Goal: Transaction & Acquisition: Obtain resource

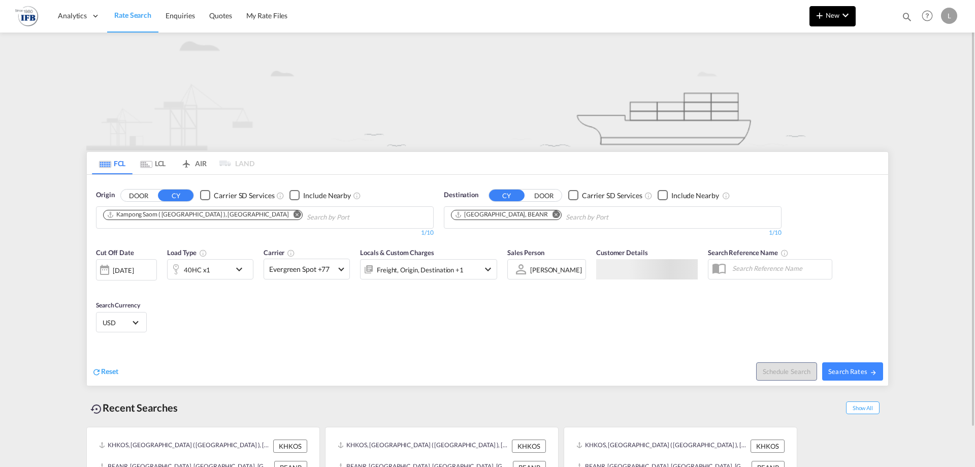
click at [830, 20] on button "New" at bounding box center [832, 16] width 46 height 20
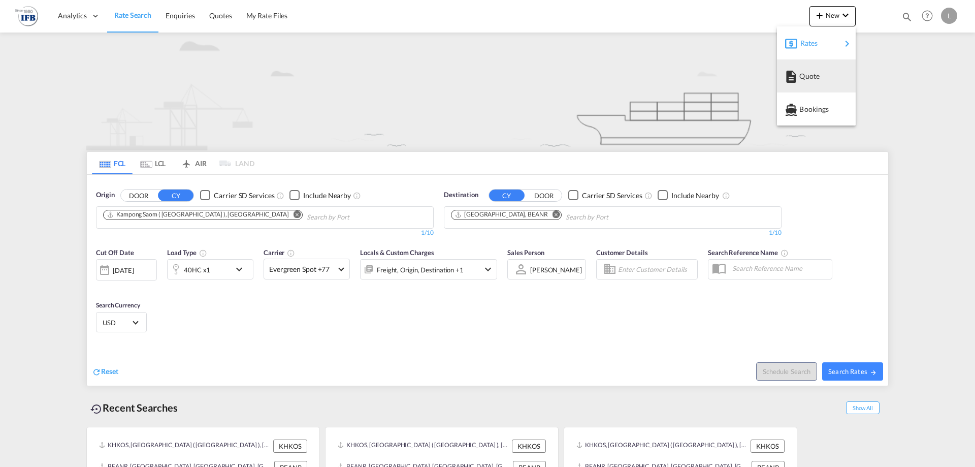
click at [814, 56] on button "Rates" at bounding box center [816, 42] width 79 height 33
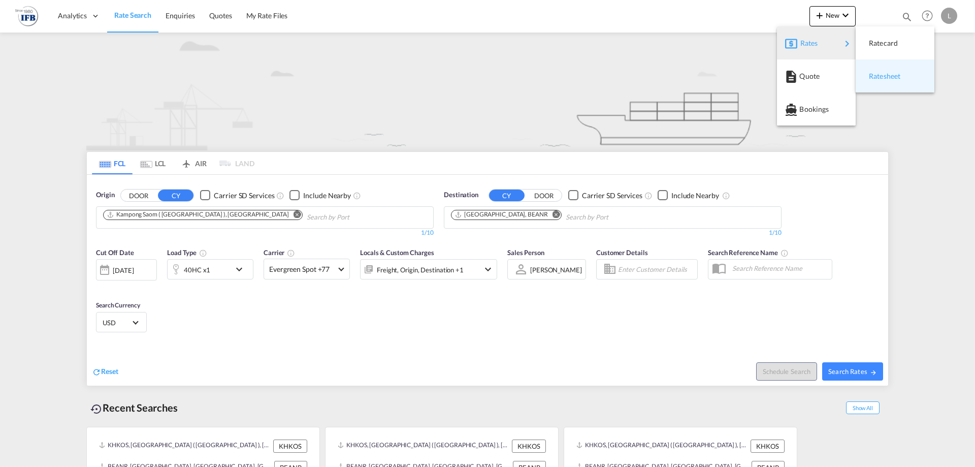
click at [874, 73] on span "Ratesheet" at bounding box center [874, 76] width 11 height 20
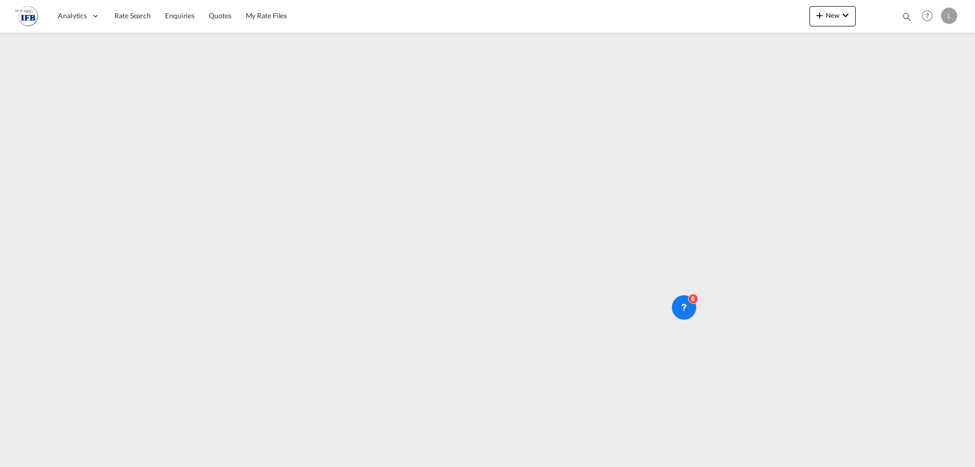
click at [696, 296] on div "8" at bounding box center [693, 298] width 10 height 10
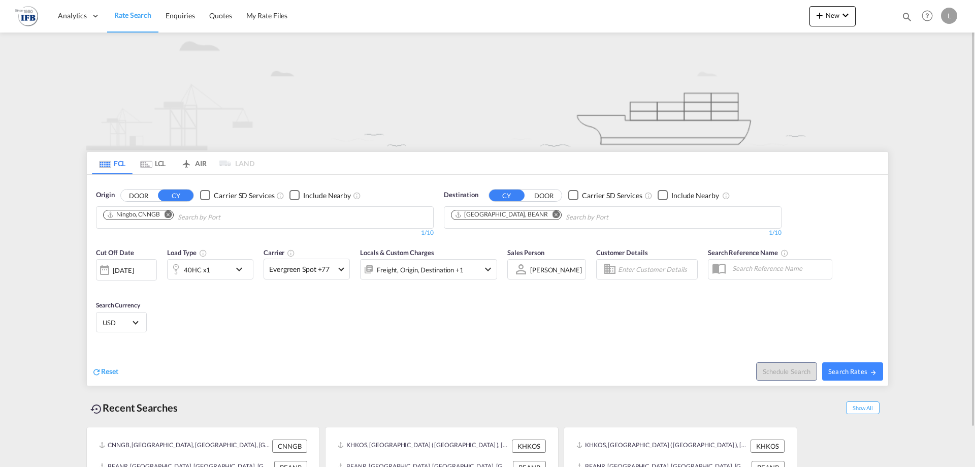
click at [189, 218] on input "Chips input." at bounding box center [226, 217] width 96 height 16
click at [134, 267] on div "[DATE]" at bounding box center [123, 269] width 21 height 9
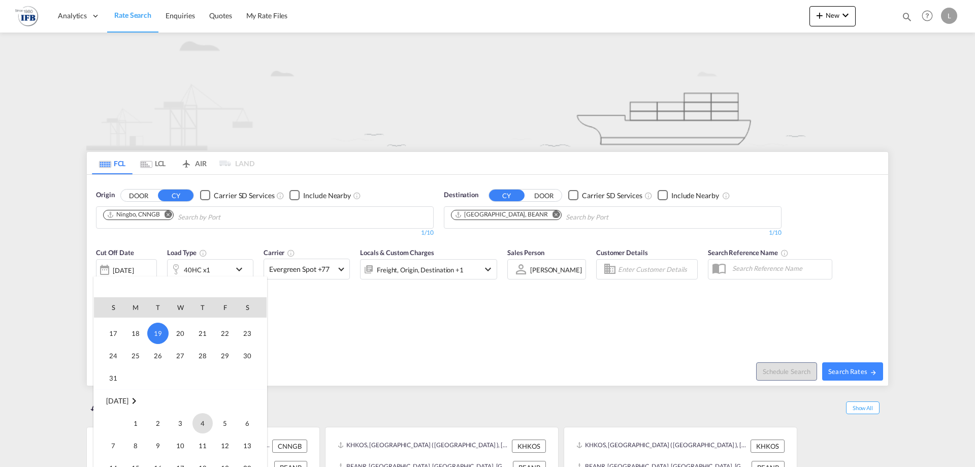
scroll to position [488, 0]
click at [165, 401] on span "2" at bounding box center [158, 401] width 20 height 20
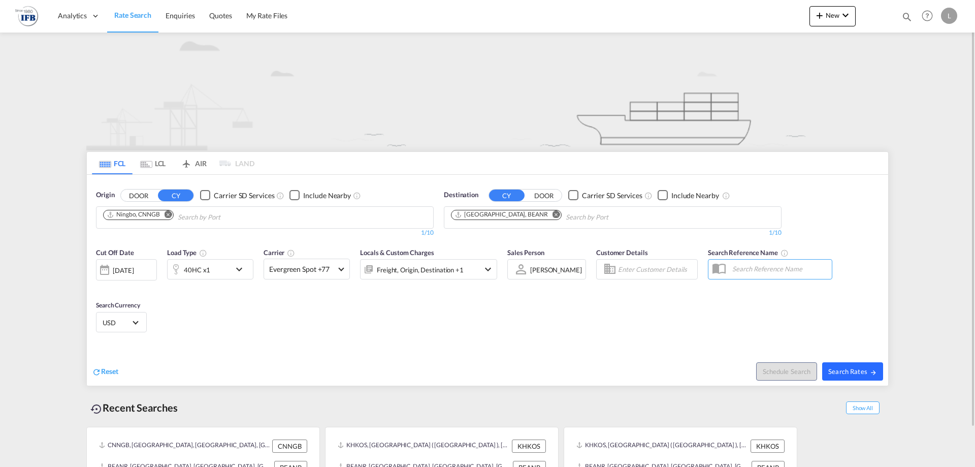
click at [839, 374] on span "Search Rates" at bounding box center [852, 371] width 49 height 8
type input "CNNGB to BEANR / [DATE]"
click at [212, 272] on div "40HC x1" at bounding box center [199, 269] width 63 height 20
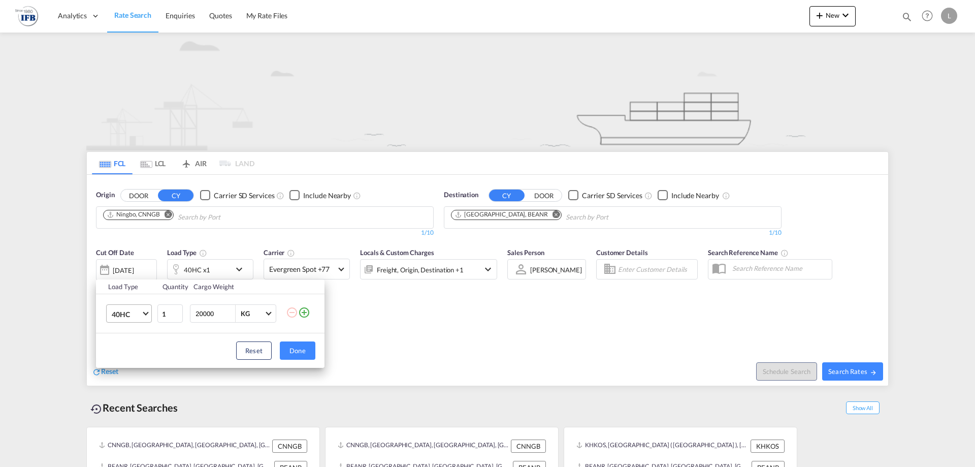
click at [124, 310] on span "40HC" at bounding box center [126, 314] width 29 height 10
drag, startPoint x: 143, startPoint y: 266, endPoint x: 242, endPoint y: 316, distance: 111.0
click at [143, 266] on md-option "20GP" at bounding box center [138, 265] width 69 height 24
click at [295, 342] on button "Done" at bounding box center [298, 350] width 36 height 18
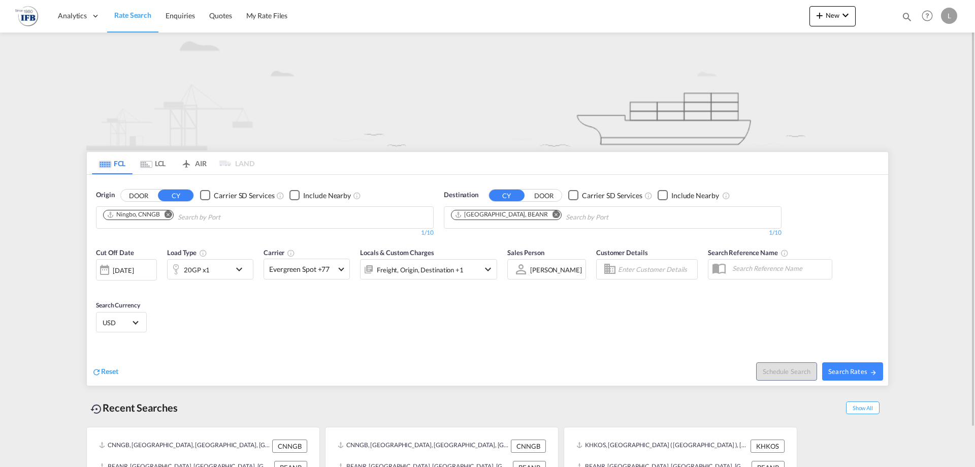
click at [134, 270] on div "[DATE]" at bounding box center [123, 269] width 21 height 9
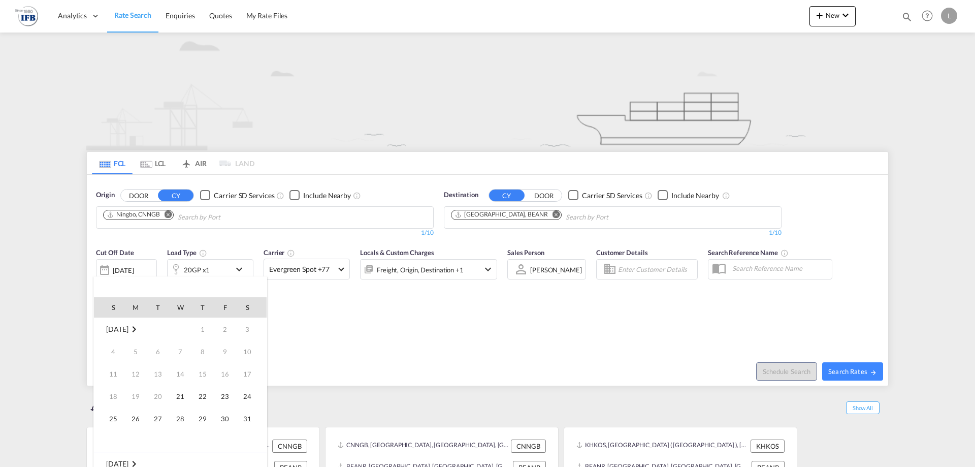
scroll to position [404, 0]
click at [135, 420] on span "25" at bounding box center [135, 418] width 20 height 20
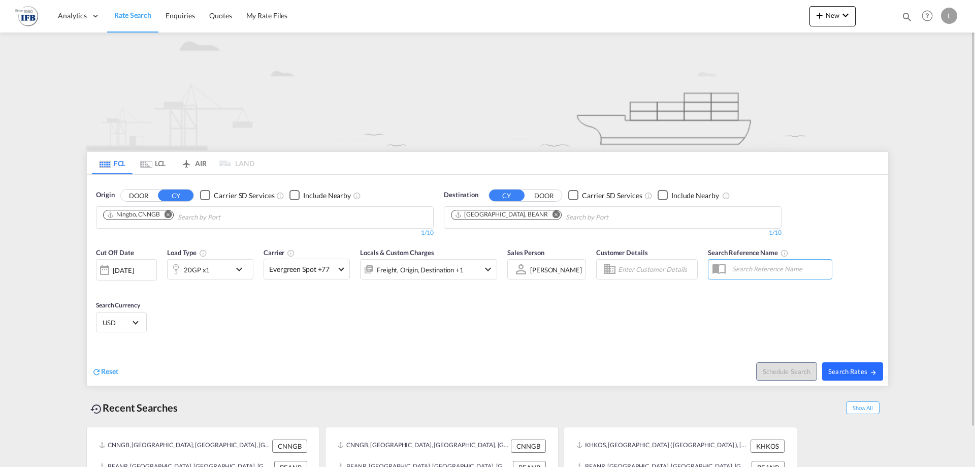
click at [867, 363] on button "Search Rates" at bounding box center [852, 371] width 61 height 18
type input "CNNGB to BEANR / 25 Aug 2025"
